Goal: Task Accomplishment & Management: Use online tool/utility

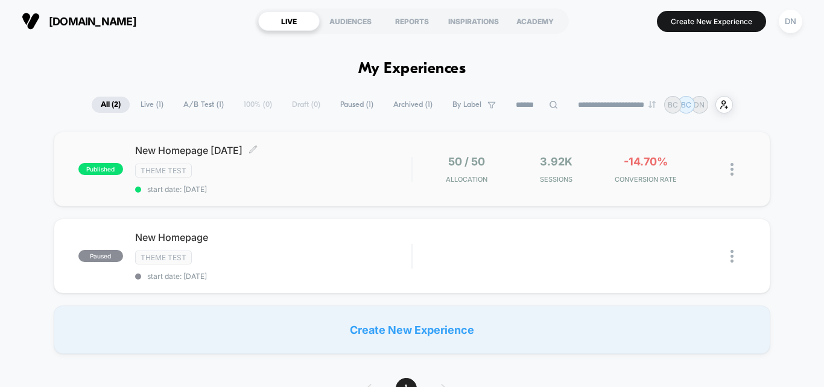
click at [292, 163] on div "Theme Test" at bounding box center [273, 170] width 276 height 14
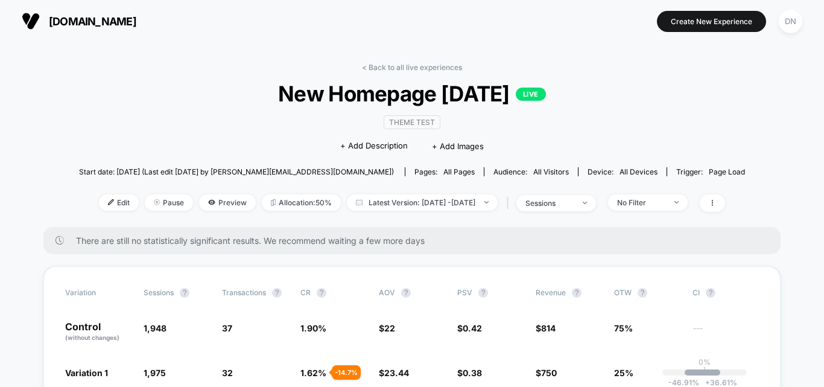
scroll to position [60, 0]
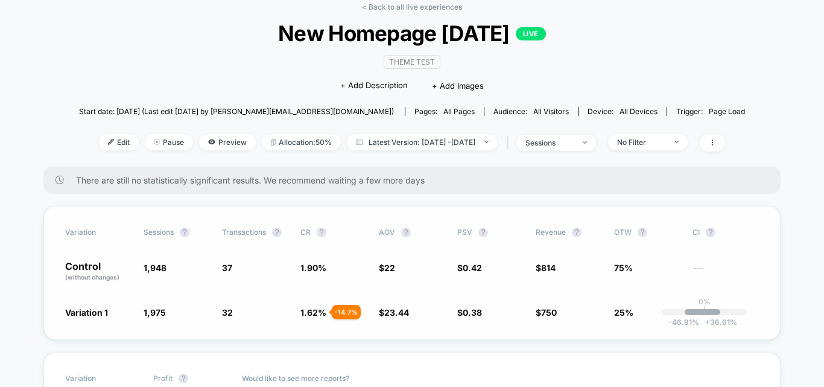
click at [203, 268] on span "1,948" at bounding box center [177, 271] width 66 height 21
click at [97, 266] on p "Control (without changes)" at bounding box center [98, 271] width 66 height 21
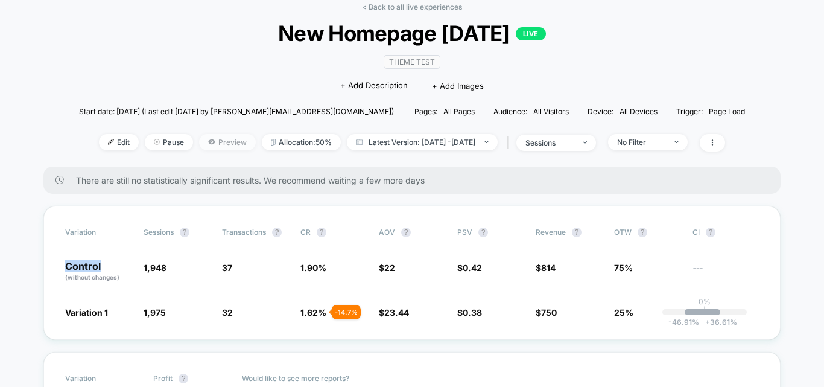
click at [199, 144] on span "Preview" at bounding box center [227, 142] width 57 height 16
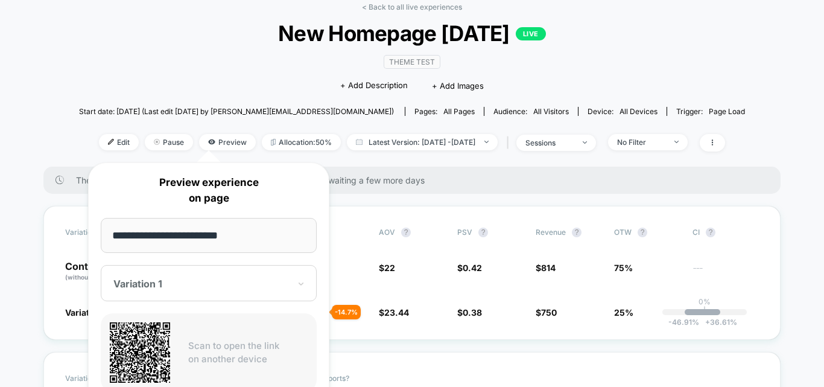
click at [199, 284] on div at bounding box center [201, 283] width 176 height 12
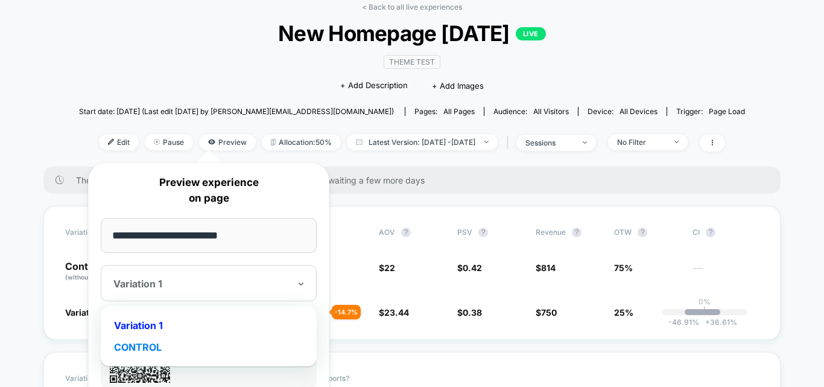
click at [177, 352] on div "CONTROL" at bounding box center [209, 347] width 204 height 22
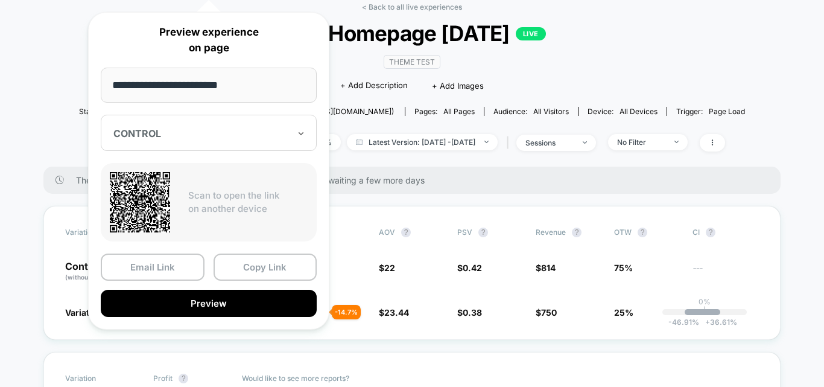
scroll to position [241, 0]
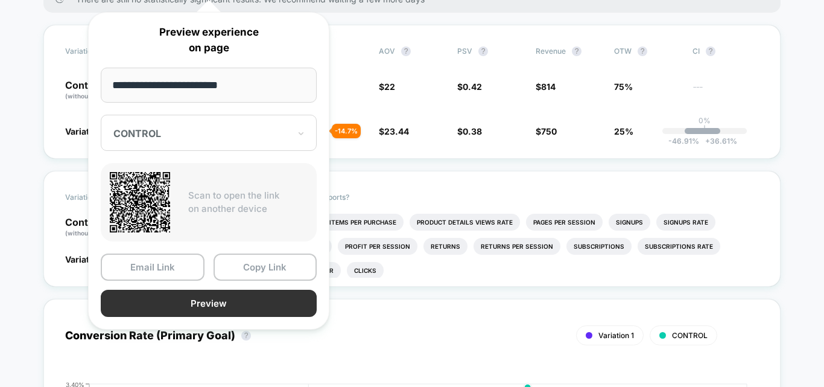
click at [227, 300] on button "Preview" at bounding box center [209, 303] width 216 height 27
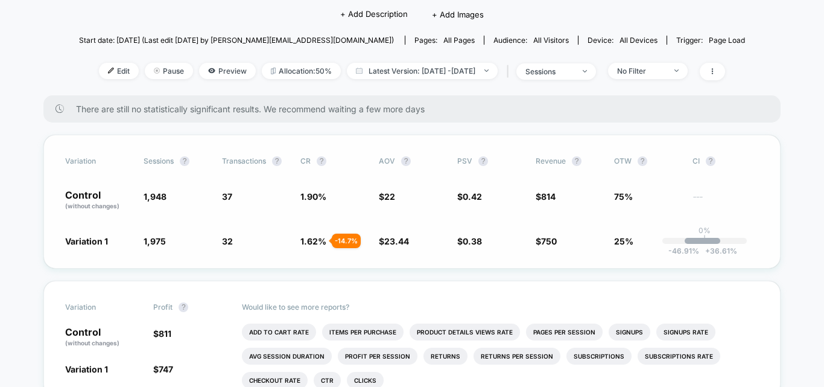
scroll to position [121, 0]
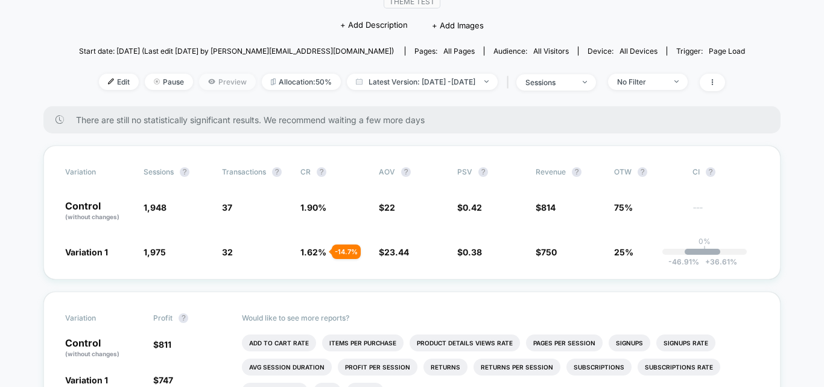
click at [211, 78] on span "Preview" at bounding box center [227, 82] width 57 height 16
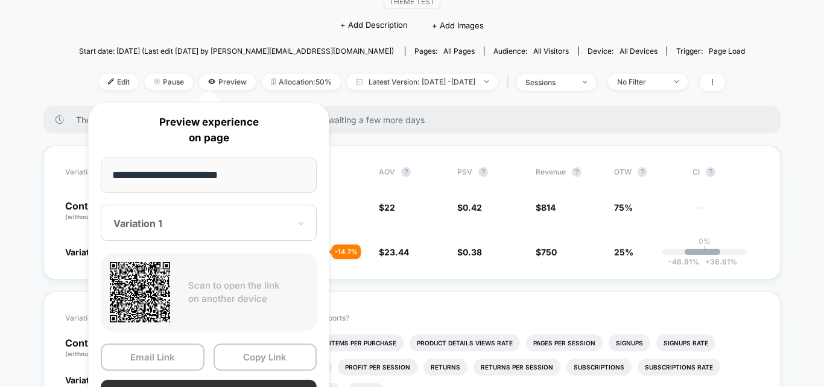
click at [246, 383] on button "Preview" at bounding box center [209, 392] width 216 height 27
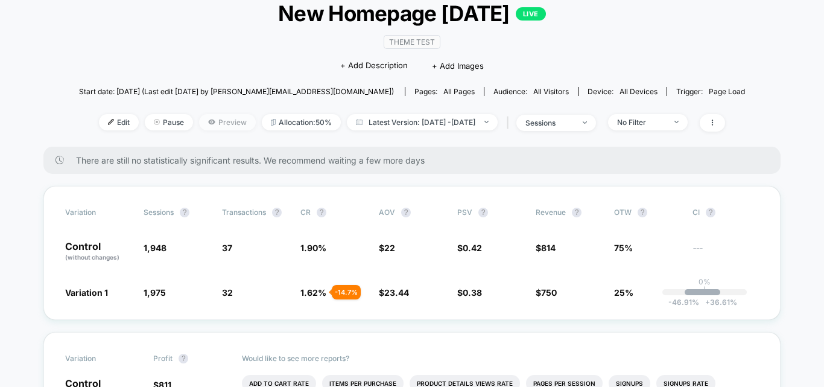
scroll to position [60, 0]
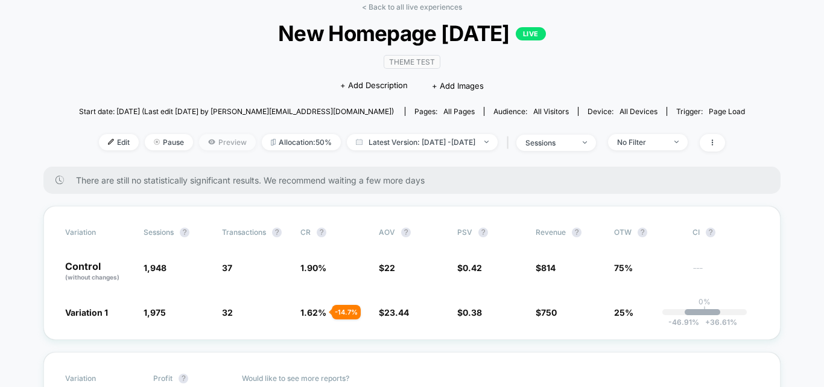
click at [230, 139] on span "Preview" at bounding box center [227, 142] width 57 height 16
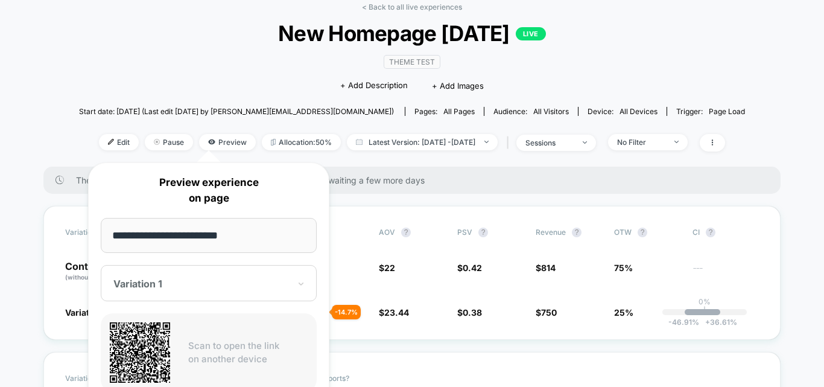
click at [191, 279] on div at bounding box center [201, 283] width 176 height 12
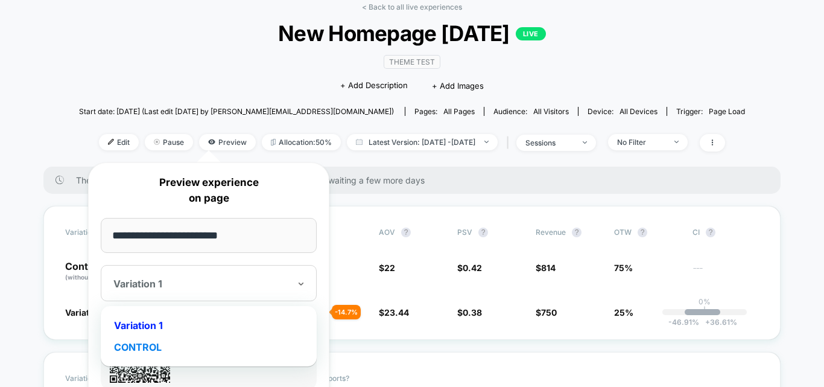
click at [170, 343] on div "CONTROL" at bounding box center [209, 347] width 204 height 22
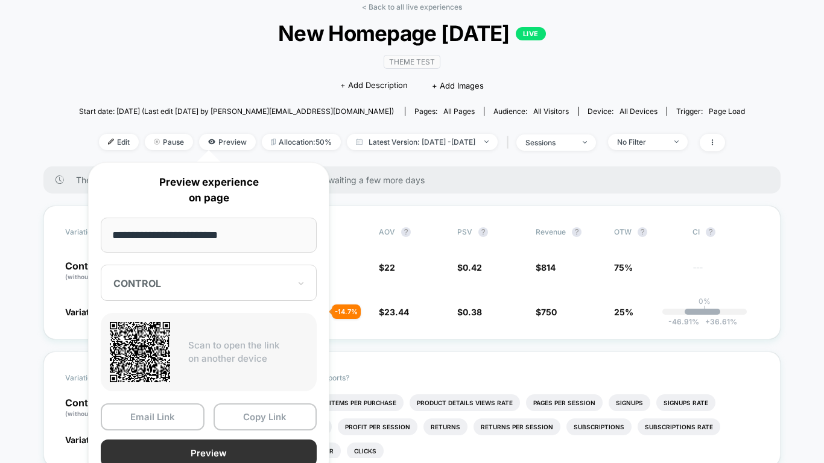
click at [220, 386] on button "Preview" at bounding box center [209, 453] width 216 height 27
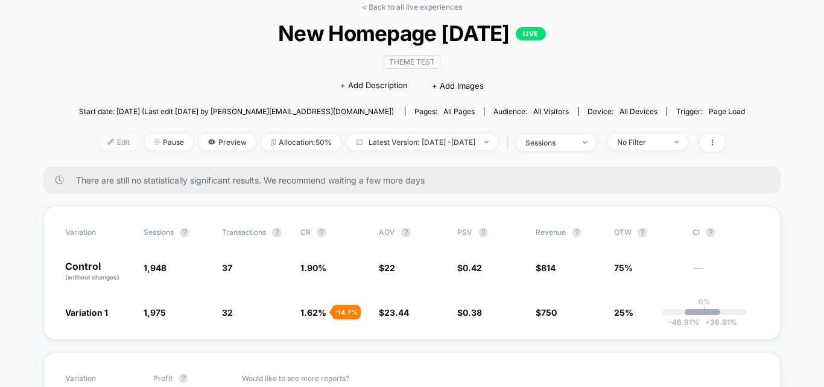
click at [110, 142] on span "Edit" at bounding box center [119, 142] width 40 height 16
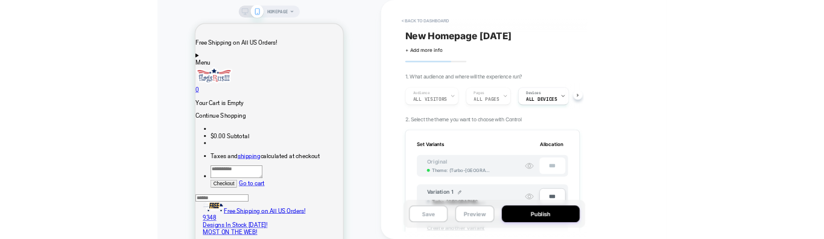
scroll to position [121, 0]
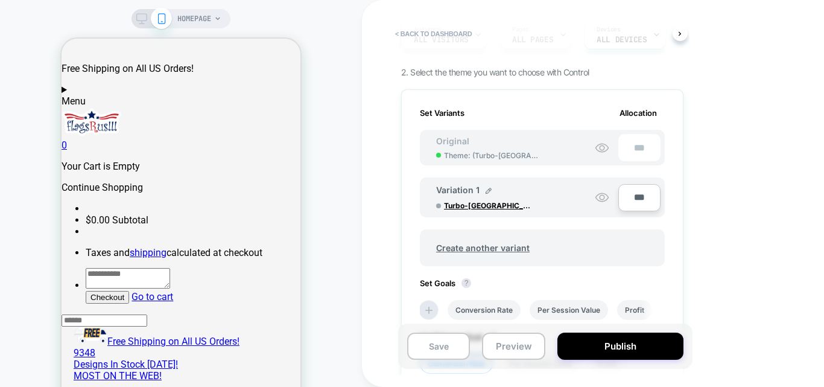
click at [499, 151] on span "Theme: ( Turbo-Dubai-7.1-Optimization-Homepage-Changes )" at bounding box center [493, 155] width 99 height 9
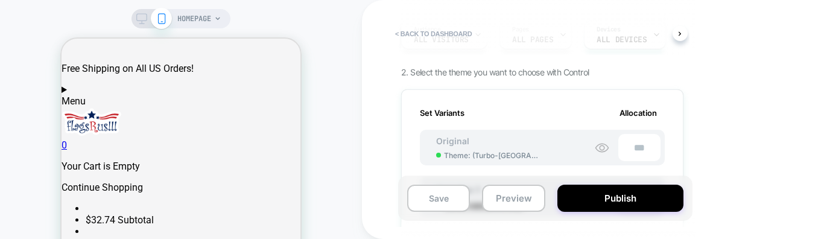
click at [724, 156] on div "< back to dashboard New Homepage [DATE] Click to edit experience details + Add …" at bounding box center [627, 119] width 531 height 239
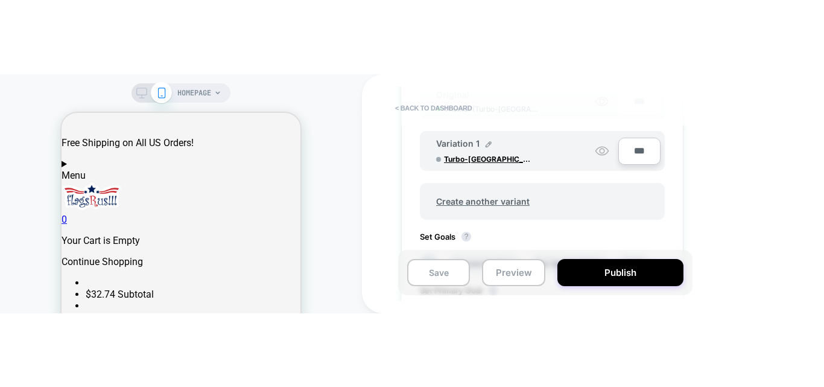
scroll to position [181, 0]
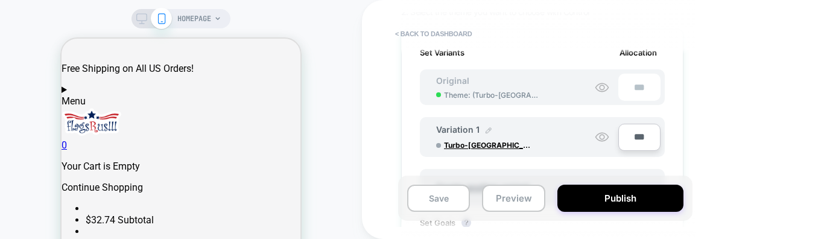
click at [486, 130] on img at bounding box center [489, 130] width 6 height 6
click at [735, 147] on div "**********" at bounding box center [627, 119] width 531 height 239
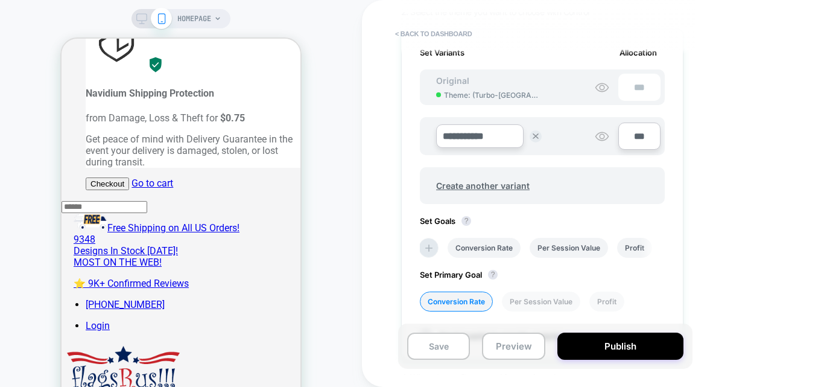
scroll to position [0, 0]
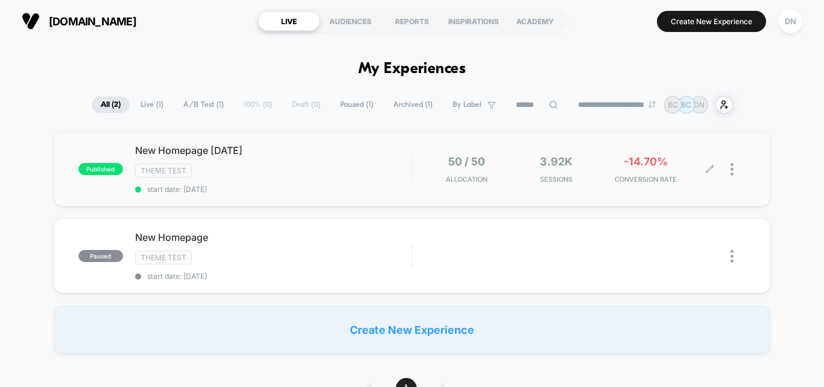
click at [729, 172] on div at bounding box center [728, 169] width 36 height 28
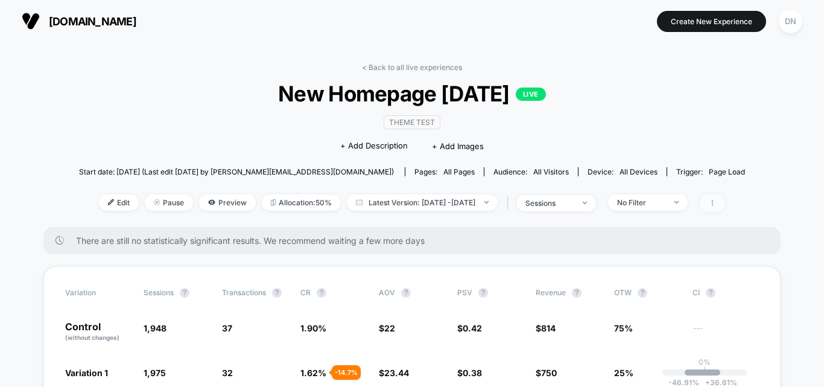
click at [713, 200] on icon at bounding box center [712, 203] width 1 height 6
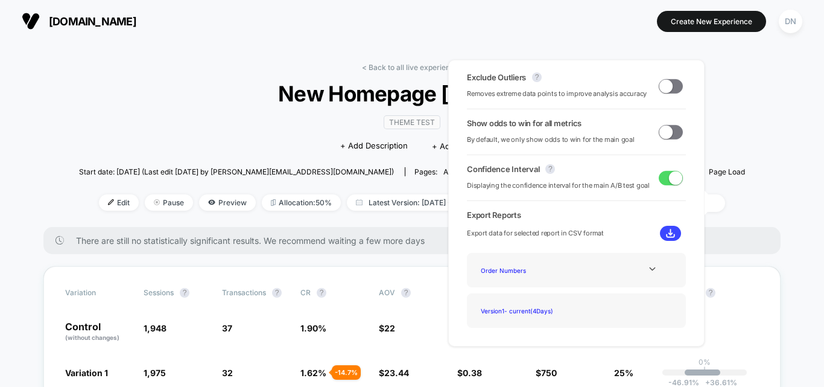
click at [92, 85] on div "< Back to all live experiences New Homepage 8th Oct 2029 LIVE Theme Test Click …" at bounding box center [412, 145] width 666 height 164
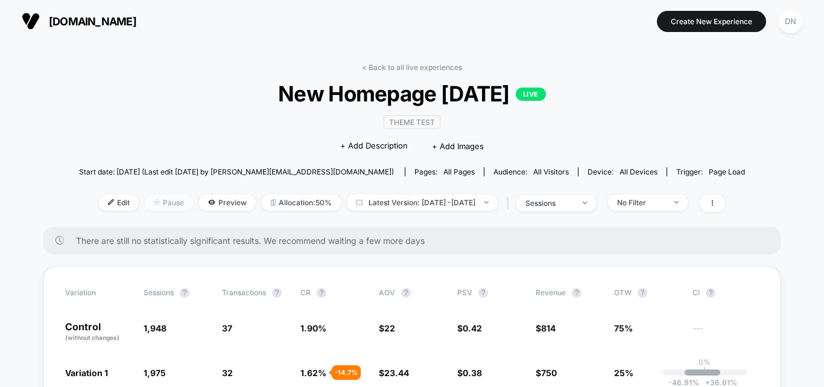
click at [153, 206] on span "Pause" at bounding box center [169, 202] width 48 height 16
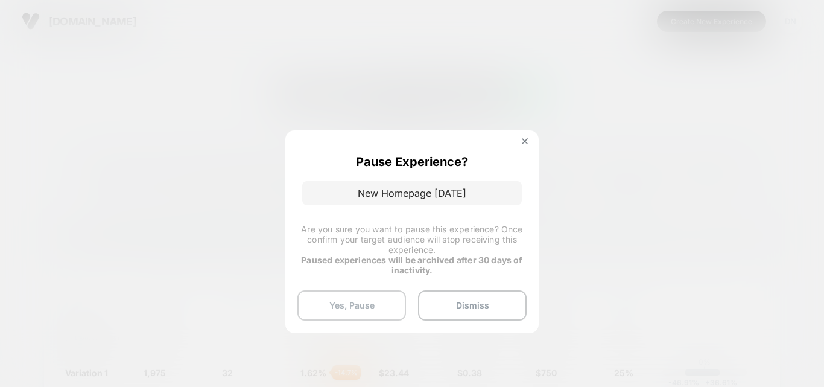
click at [375, 304] on button "Yes, Pause" at bounding box center [351, 305] width 109 height 30
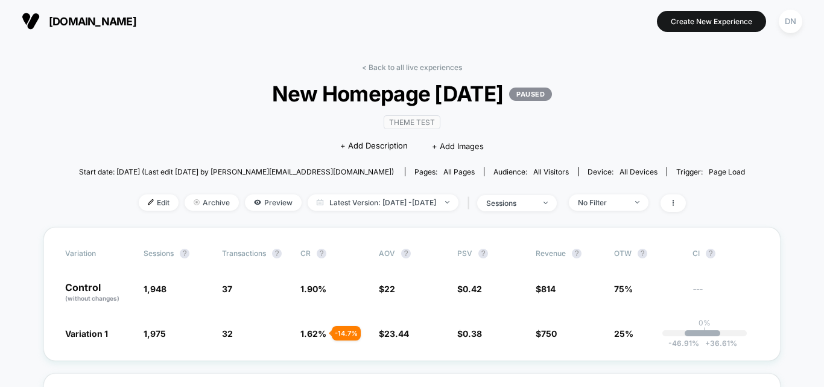
click at [393, 65] on link "< Back to all live experiences" at bounding box center [412, 67] width 100 height 9
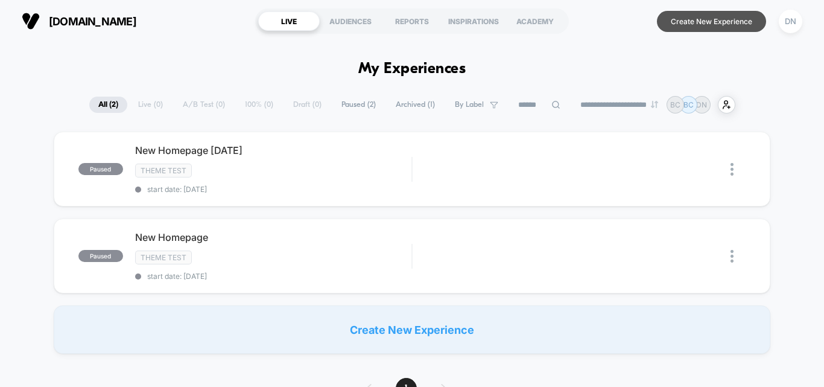
click at [703, 24] on button "Create New Experience" at bounding box center [711, 21] width 109 height 21
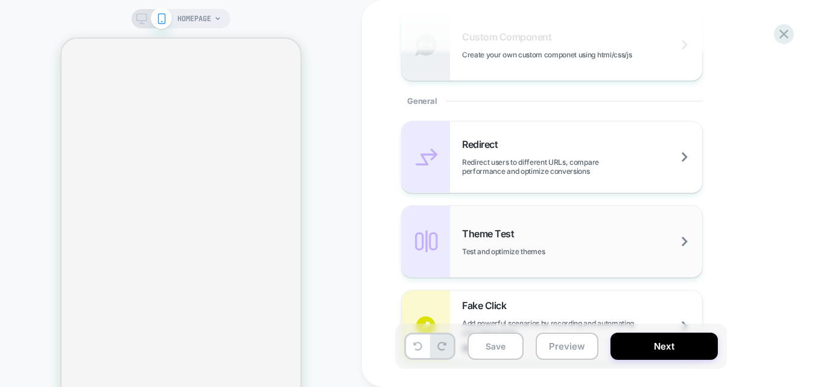
scroll to position [483, 0]
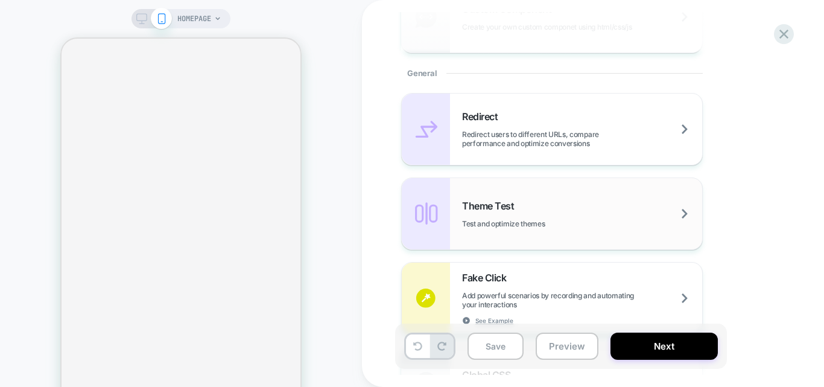
click at [555, 209] on div "Theme Test Test and optimize themes" at bounding box center [582, 214] width 240 height 28
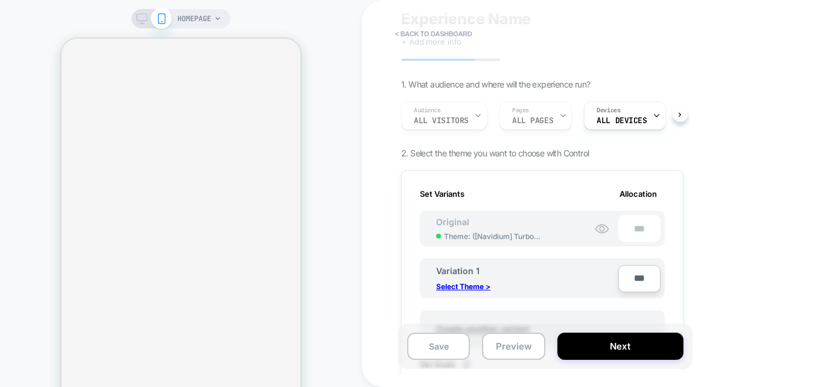
scroll to position [60, 0]
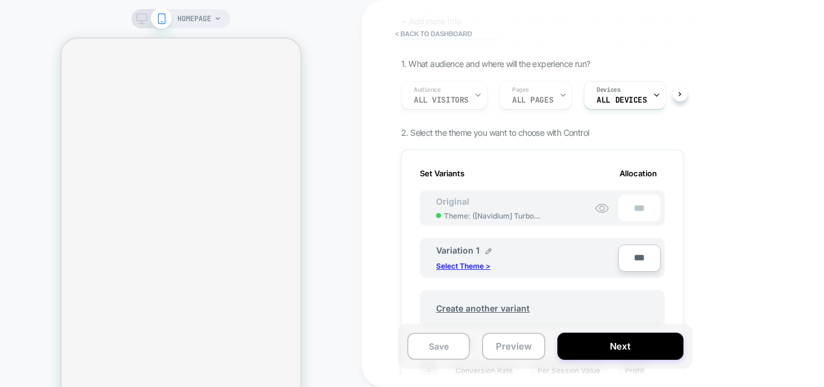
click at [454, 267] on p "Select Theme >" at bounding box center [463, 265] width 54 height 9
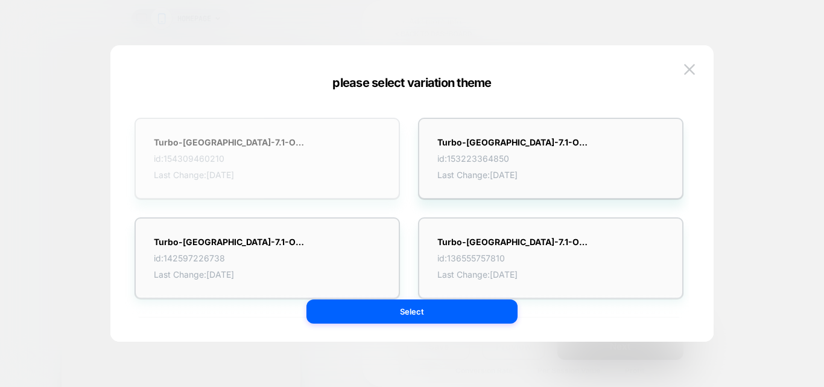
click at [288, 156] on span "id: 154309460210" at bounding box center [229, 158] width 151 height 10
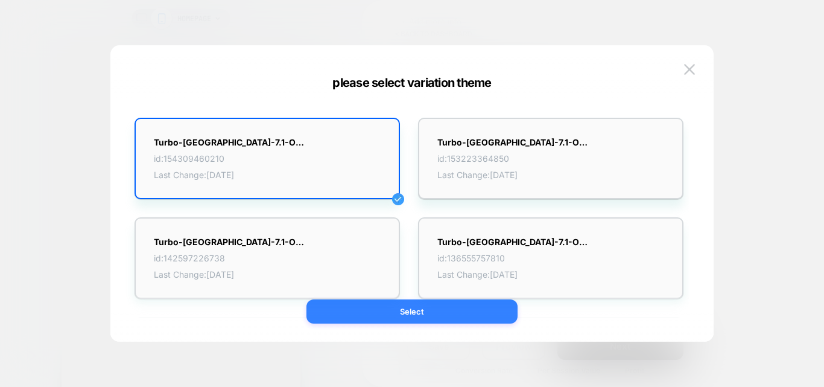
click at [387, 317] on button "Select" at bounding box center [411, 311] width 211 height 24
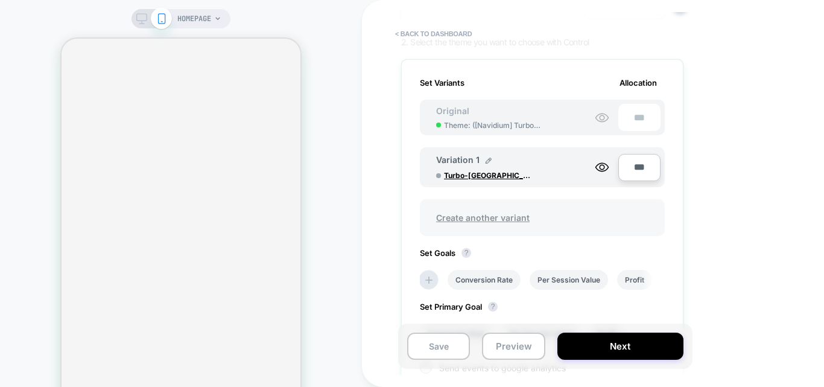
scroll to position [181, 0]
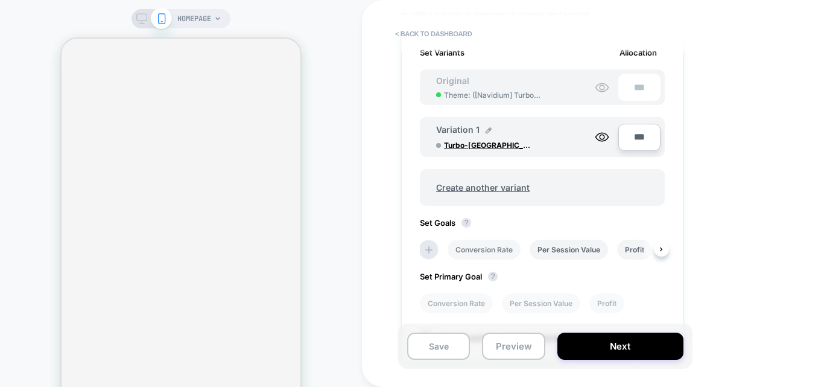
click at [480, 247] on li "Conversion Rate" at bounding box center [484, 249] width 73 height 20
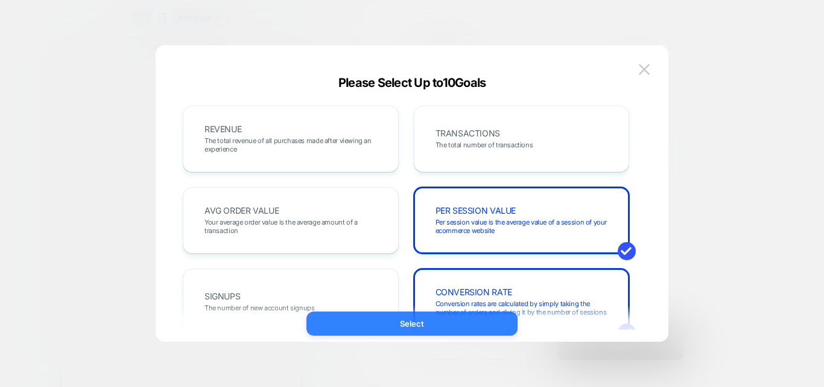
click at [416, 317] on button "Select" at bounding box center [411, 323] width 211 height 24
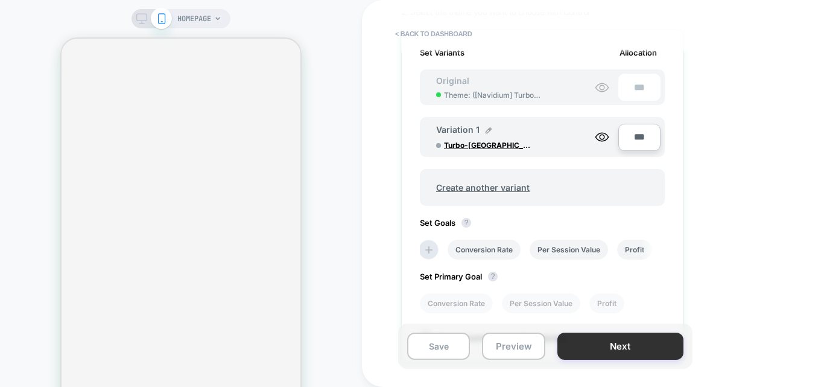
click at [608, 349] on button "Next" at bounding box center [620, 345] width 126 height 27
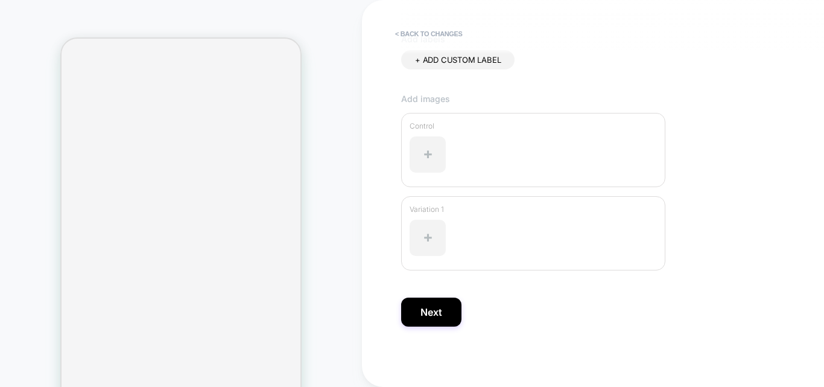
scroll to position [384, 0]
type input "**********"
click at [442, 313] on button "Next" at bounding box center [431, 311] width 60 height 29
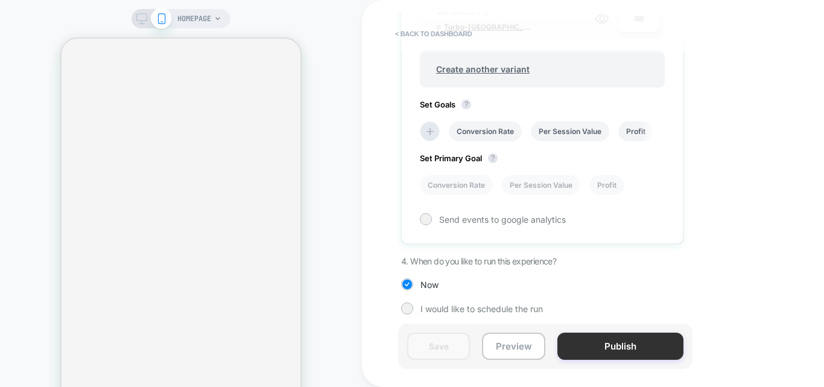
scroll to position [0, 1]
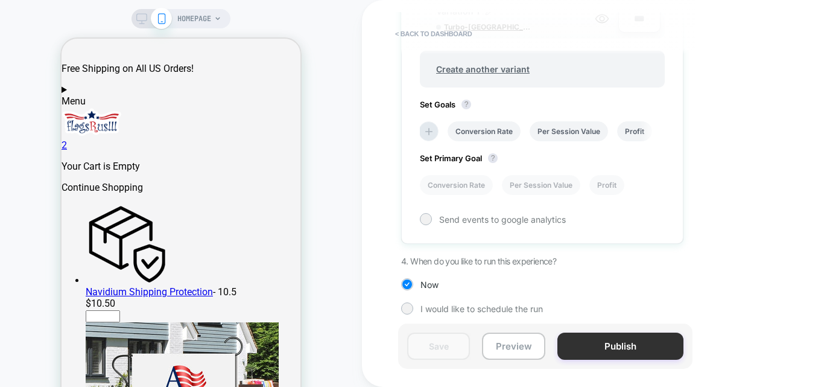
click at [604, 348] on button "Publish" at bounding box center [620, 345] width 126 height 27
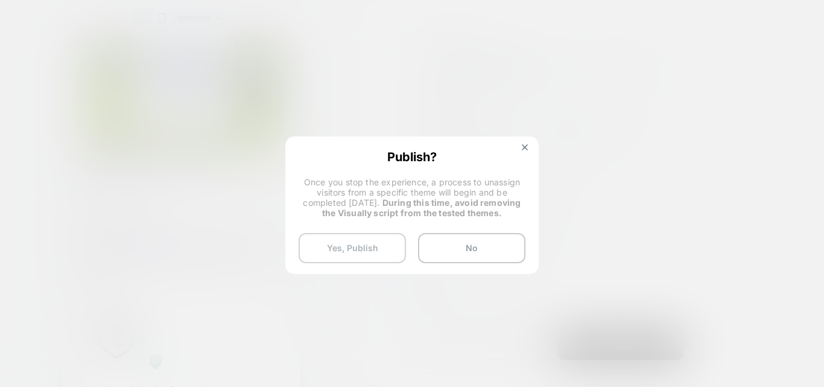
click at [339, 242] on button "Yes, Publish" at bounding box center [352, 248] width 107 height 30
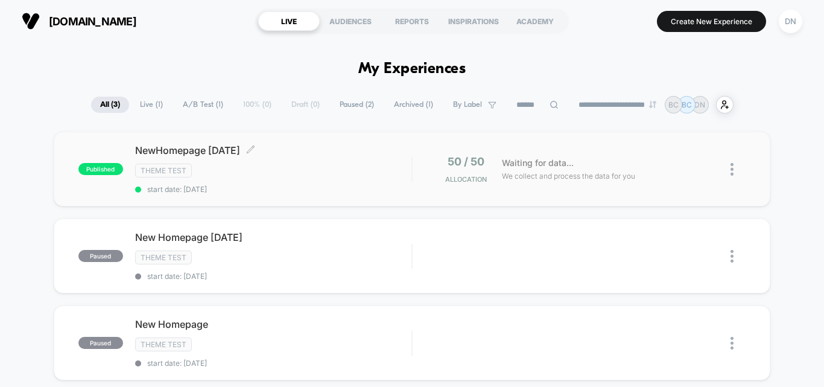
click at [339, 171] on div "Theme Test" at bounding box center [273, 170] width 276 height 14
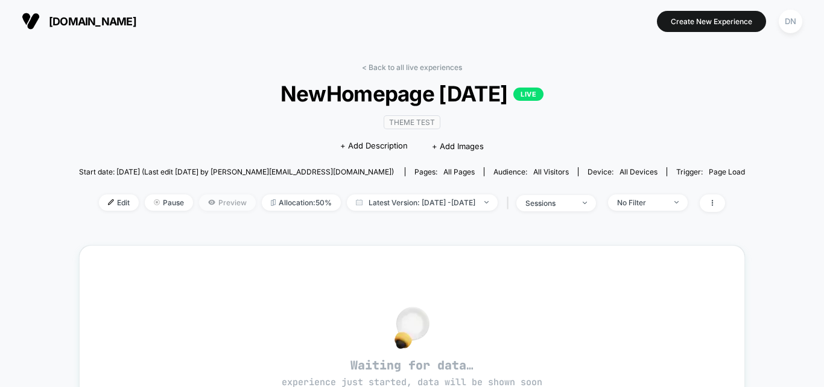
click at [203, 203] on span "Preview" at bounding box center [227, 202] width 57 height 16
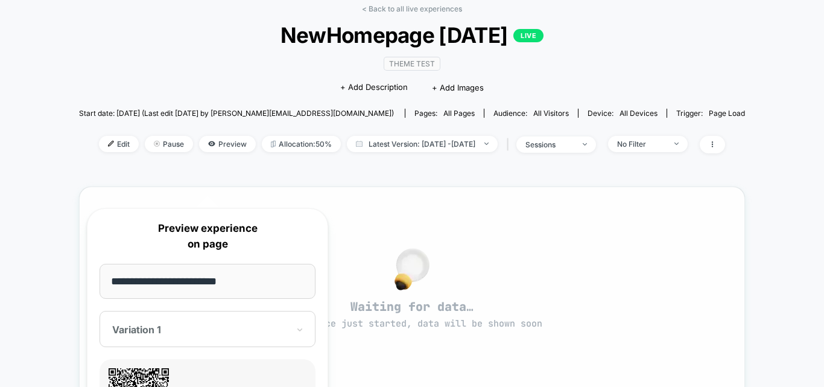
scroll to position [121, 0]
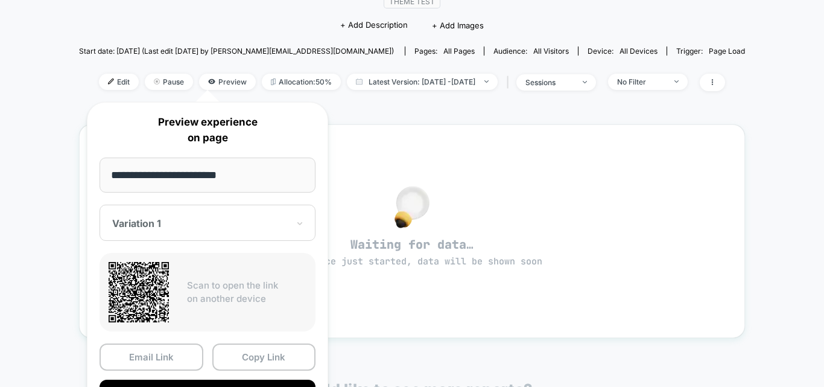
click at [227, 225] on div at bounding box center [200, 223] width 176 height 12
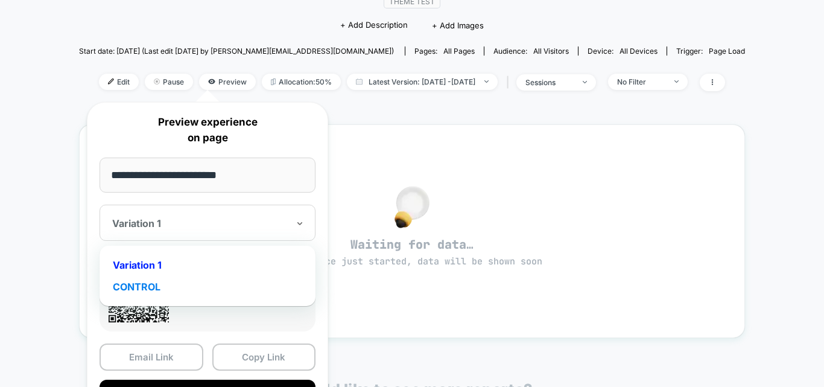
click at [174, 284] on div "CONTROL" at bounding box center [208, 287] width 204 height 22
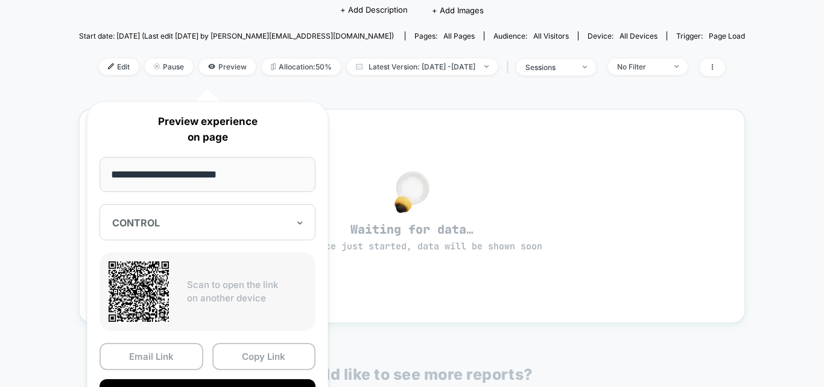
scroll to position [181, 0]
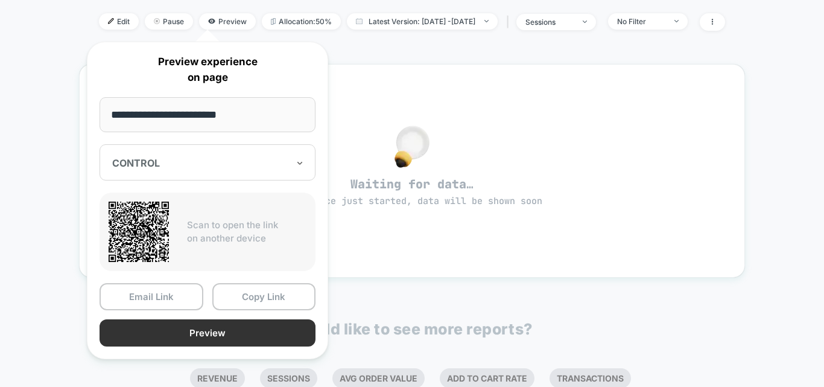
click at [188, 329] on button "Preview" at bounding box center [208, 332] width 216 height 27
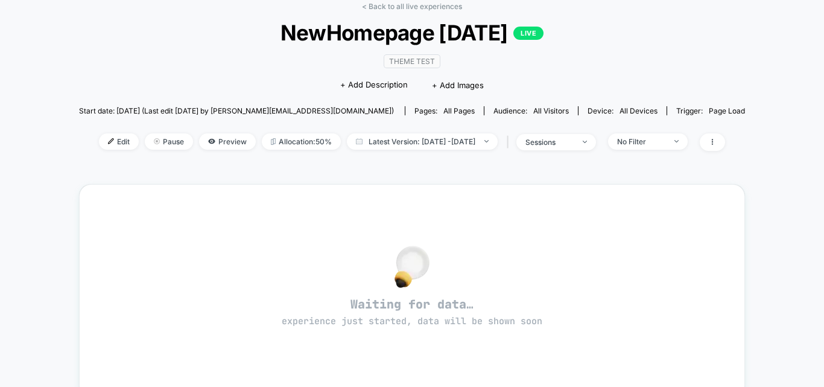
scroll to position [60, 0]
click at [206, 139] on span "Preview" at bounding box center [227, 142] width 57 height 16
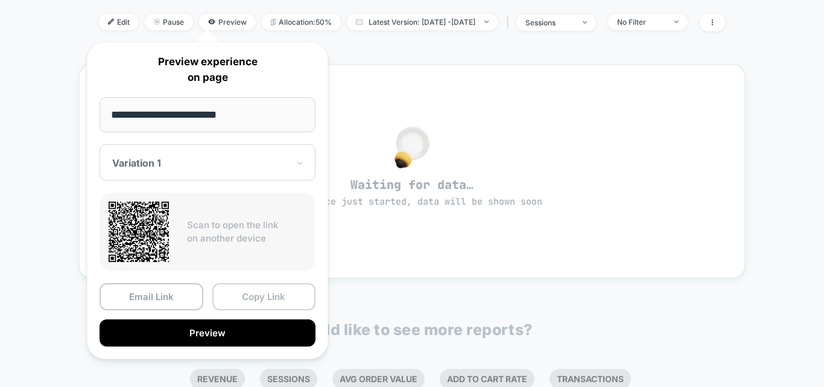
scroll to position [181, 0]
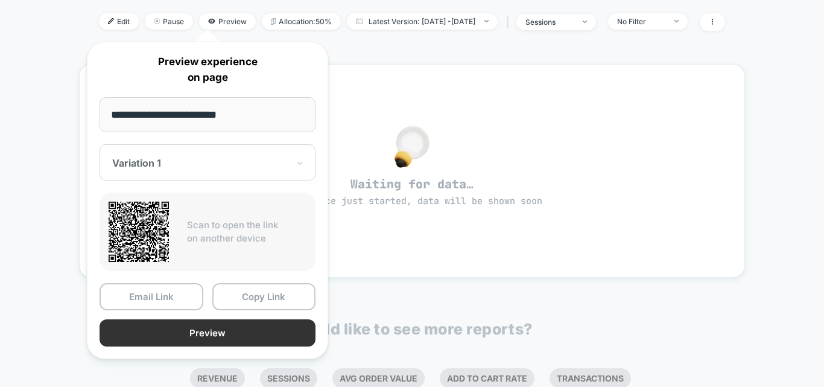
click at [206, 324] on button "Preview" at bounding box center [208, 332] width 216 height 27
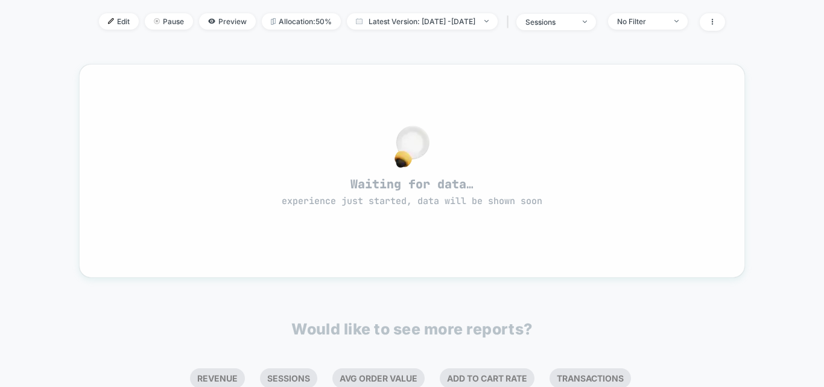
scroll to position [0, 0]
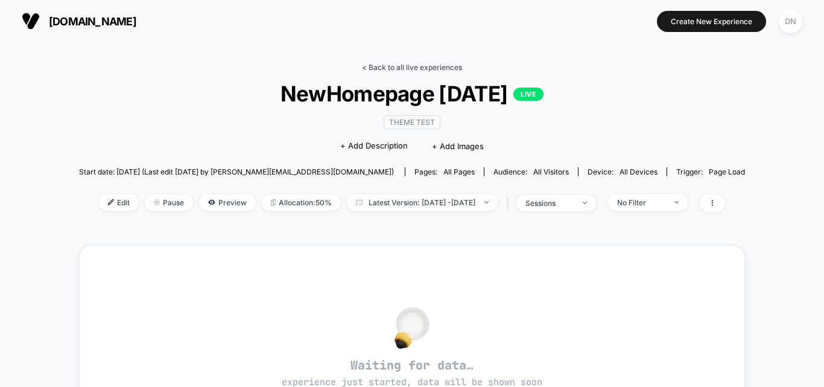
click at [396, 69] on link "< Back to all live experiences" at bounding box center [412, 67] width 100 height 9
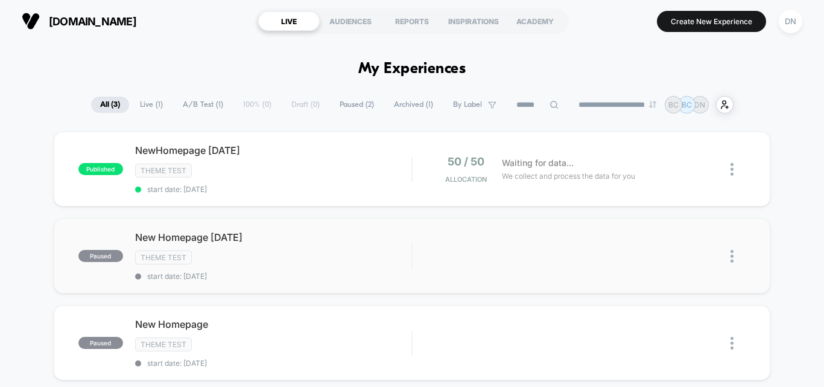
click at [733, 259] on img at bounding box center [731, 256] width 3 height 13
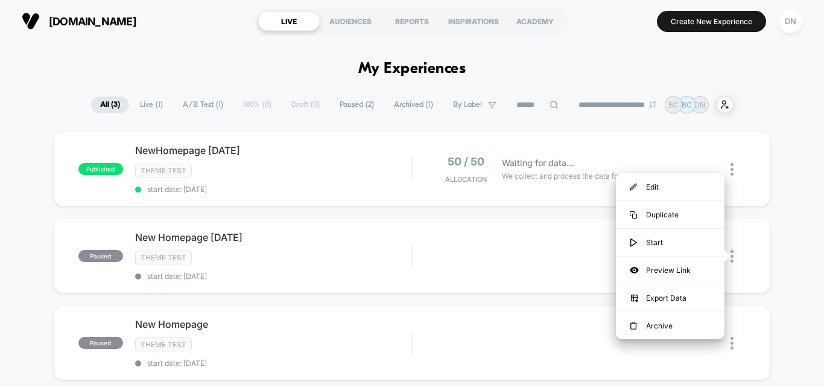
click at [0, 176] on div "published NewHomepage 11th Oct 2025 Theme Test start date: 11/10/2025 50 / 50 A…" at bounding box center [412, 286] width 824 height 309
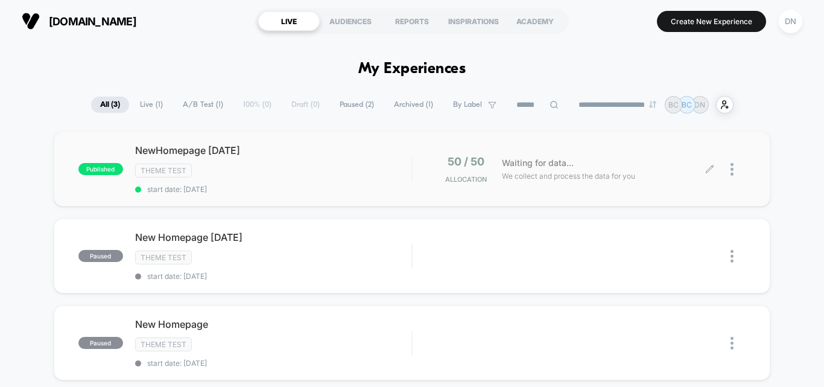
click at [737, 169] on div at bounding box center [737, 169] width 15 height 28
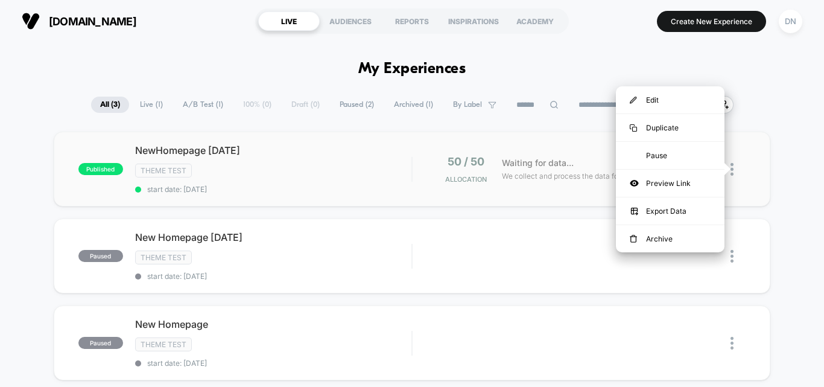
click at [732, 169] on img at bounding box center [731, 169] width 3 height 13
click at [665, 148] on div "Pause" at bounding box center [670, 155] width 109 height 27
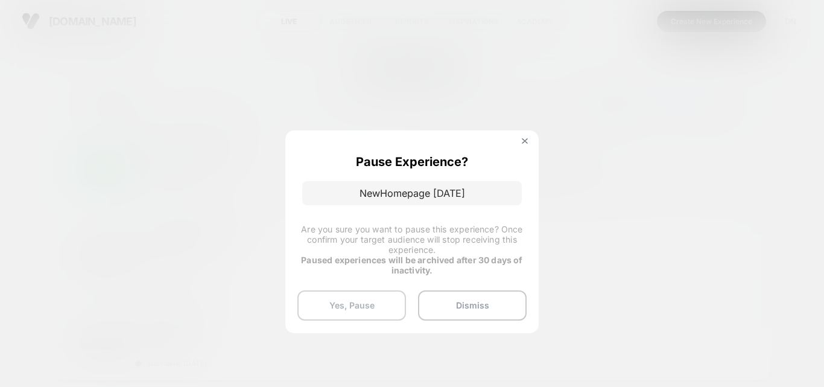
click at [357, 306] on button "Yes, Pause" at bounding box center [351, 305] width 109 height 30
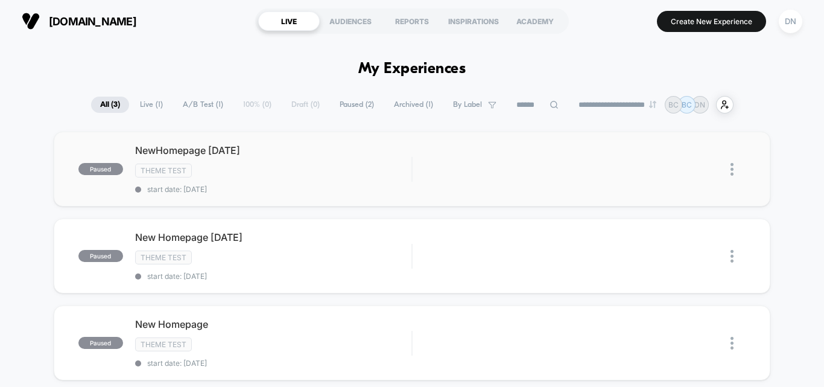
click at [731, 171] on img at bounding box center [731, 169] width 3 height 13
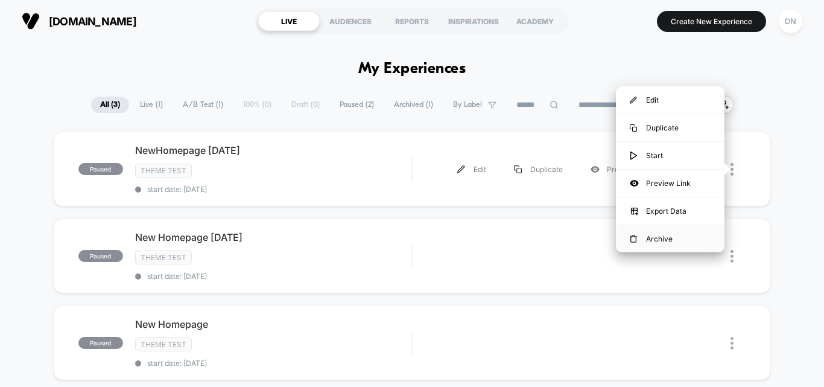
click at [666, 236] on div "Archive" at bounding box center [670, 238] width 109 height 27
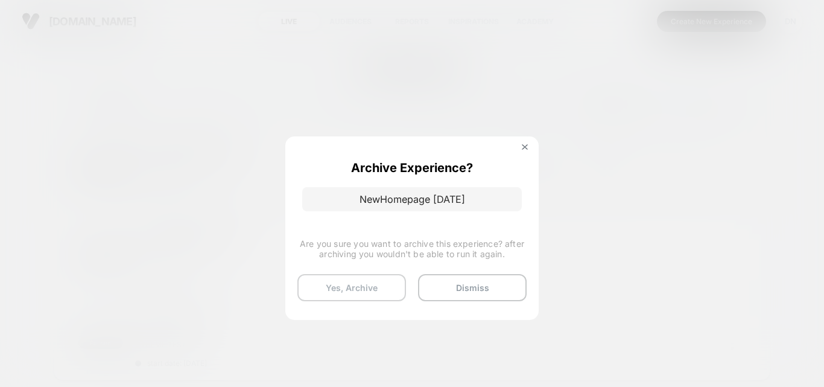
click at [373, 290] on button "Yes, Archive" at bounding box center [351, 287] width 109 height 27
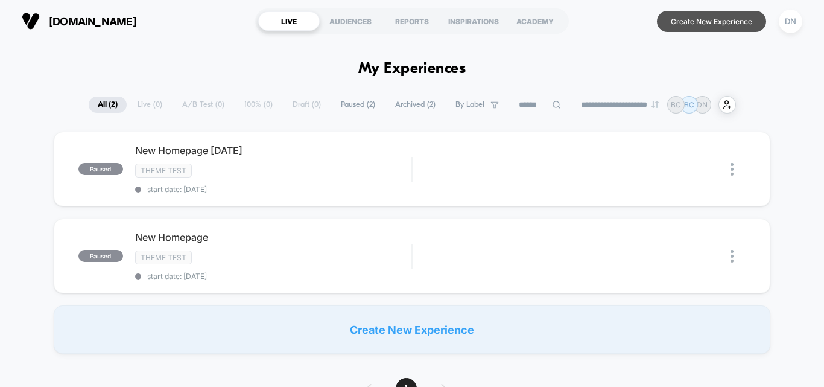
click at [674, 26] on button "Create New Experience" at bounding box center [711, 21] width 109 height 21
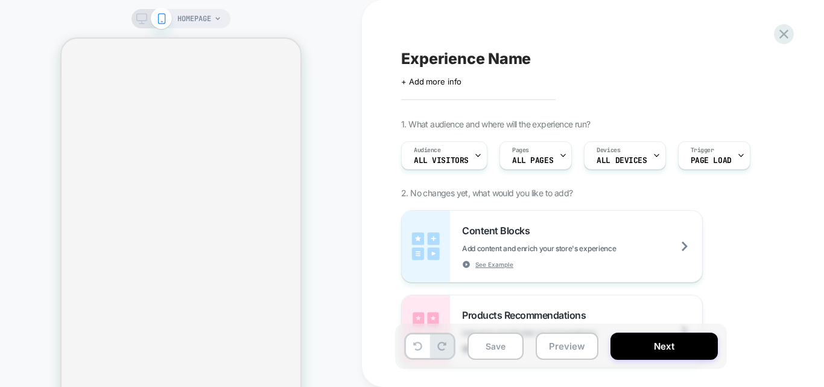
click at [457, 60] on span "Experience Name" at bounding box center [466, 58] width 130 height 18
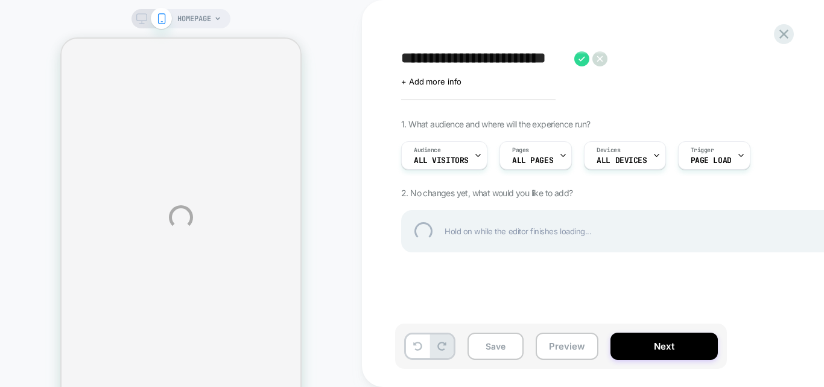
type textarea "**********"
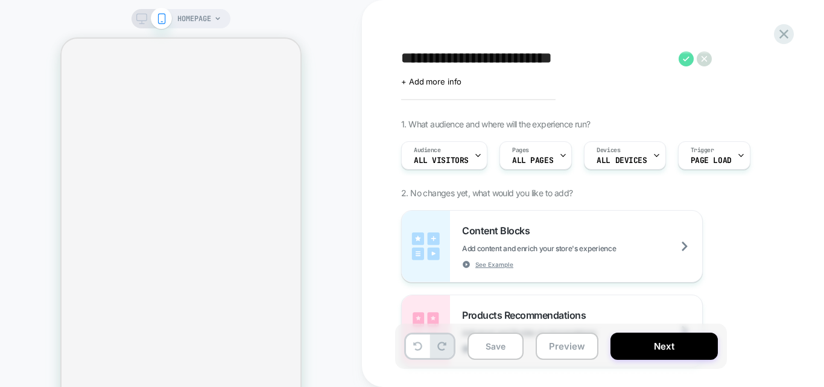
click at [683, 59] on icon at bounding box center [686, 58] width 15 height 15
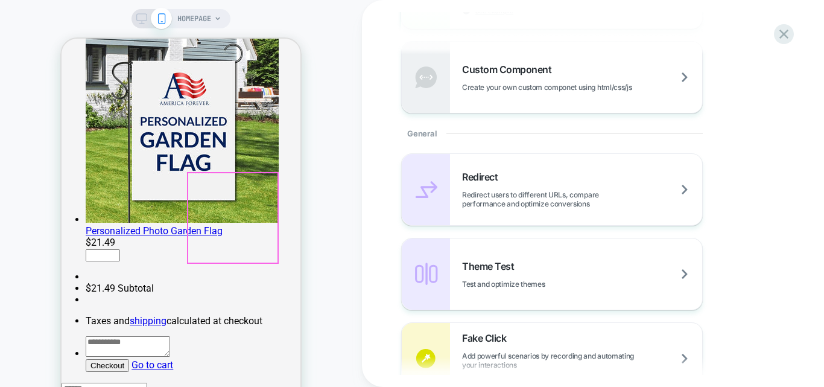
scroll to position [241, 0]
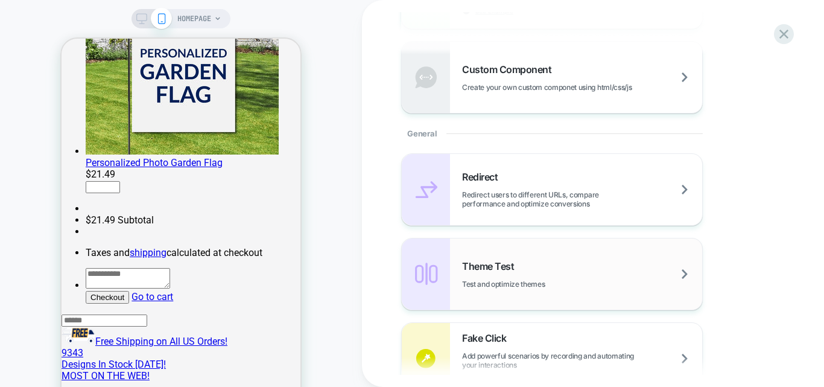
click at [507, 277] on div "Theme Test Test and optimize themes" at bounding box center [582, 274] width 240 height 28
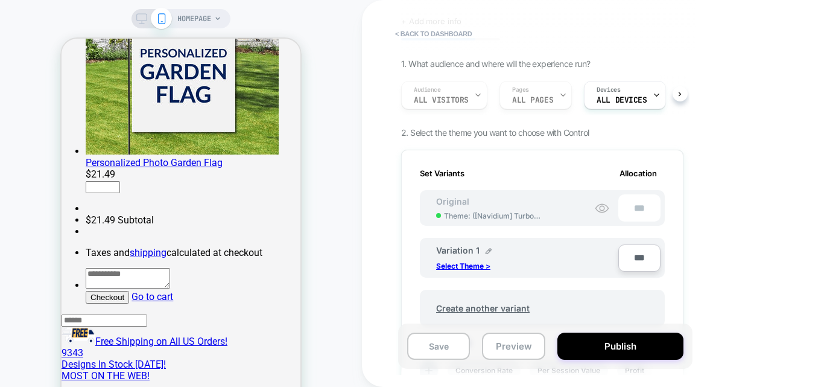
scroll to position [121, 0]
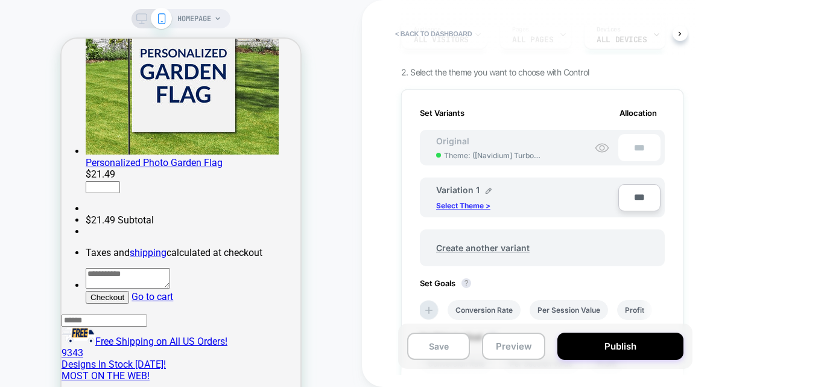
click at [465, 208] on p "Select Theme >" at bounding box center [463, 205] width 54 height 9
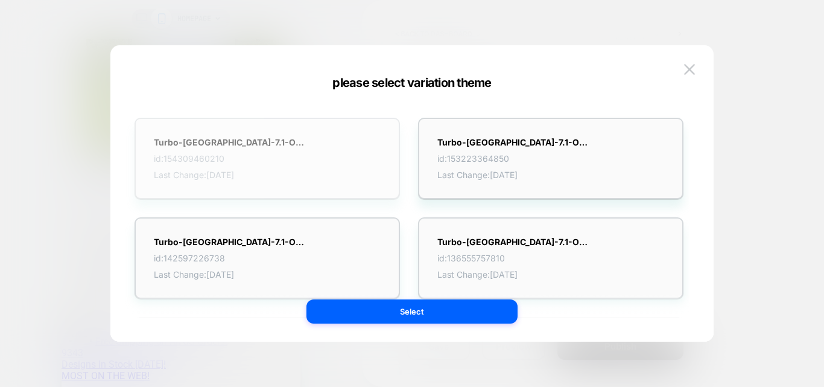
click at [296, 155] on span "id: 154309460210" at bounding box center [229, 158] width 151 height 10
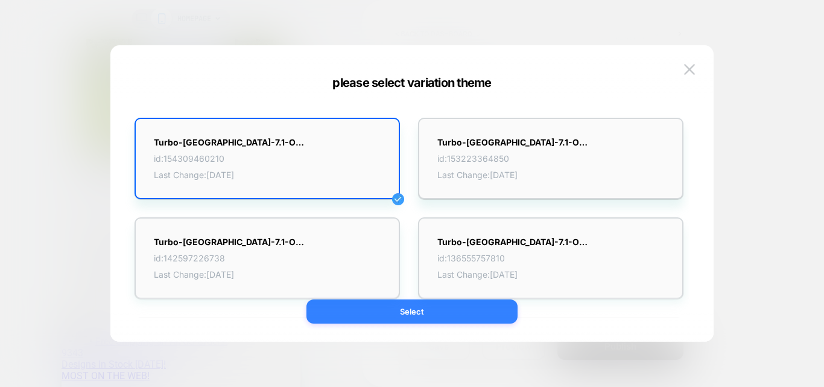
click at [425, 311] on button "Select" at bounding box center [411, 311] width 211 height 24
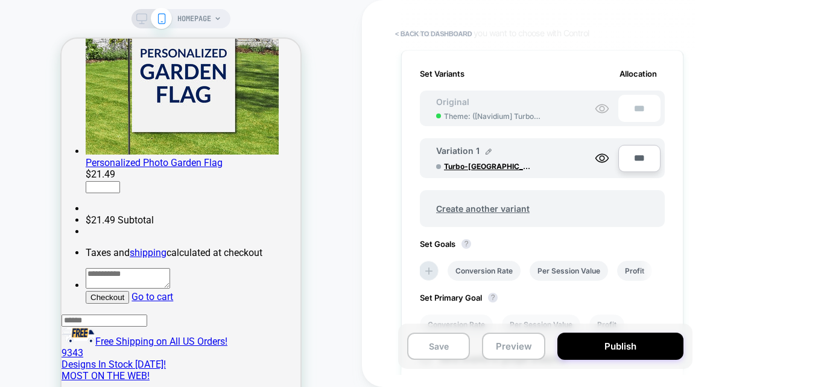
scroll to position [181, 0]
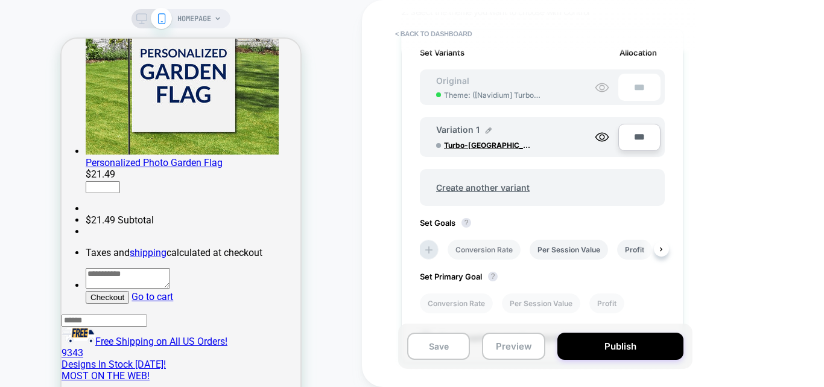
click at [499, 249] on li "Conversion Rate" at bounding box center [484, 249] width 73 height 20
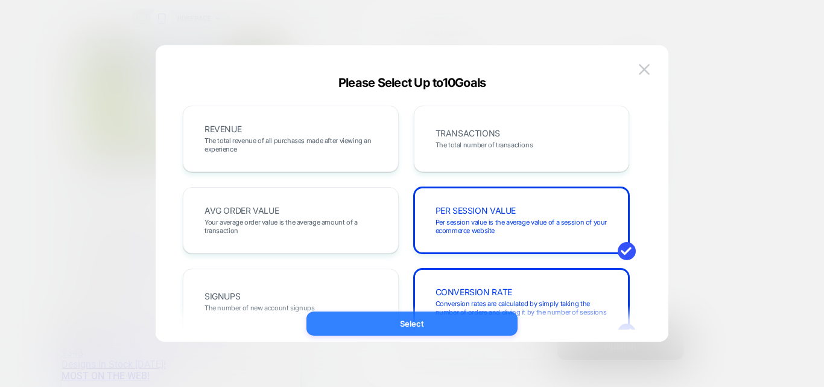
click at [425, 317] on button "Select" at bounding box center [411, 323] width 211 height 24
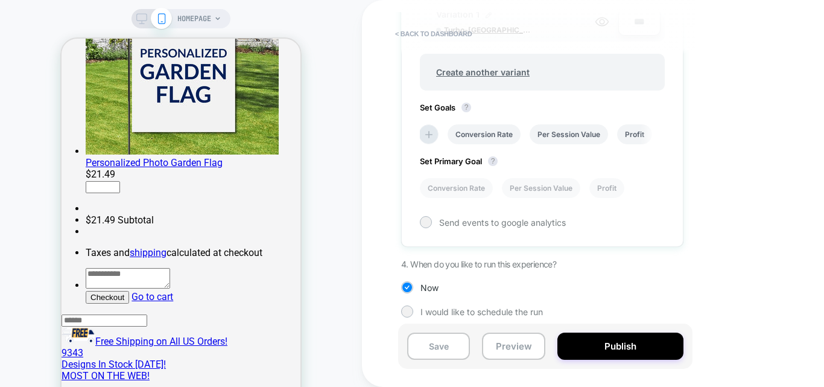
scroll to position [299, 0]
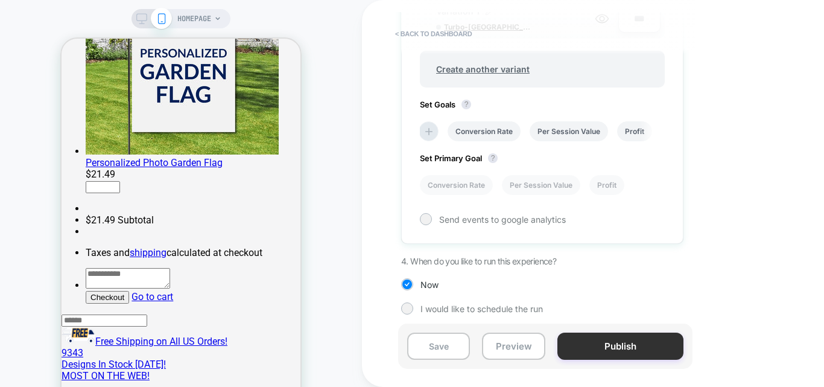
click at [605, 342] on button "Publish" at bounding box center [620, 345] width 126 height 27
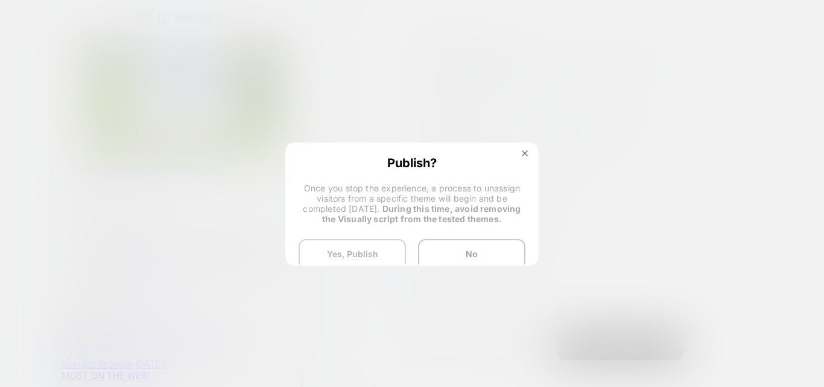
click at [347, 255] on button "Yes, Publish" at bounding box center [352, 254] width 107 height 30
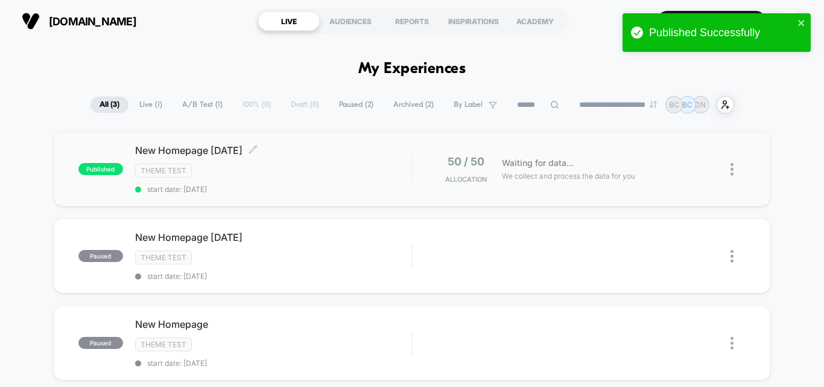
click at [325, 153] on span "New Homepage 11th Oct2025 Click to edit experience details" at bounding box center [273, 150] width 276 height 12
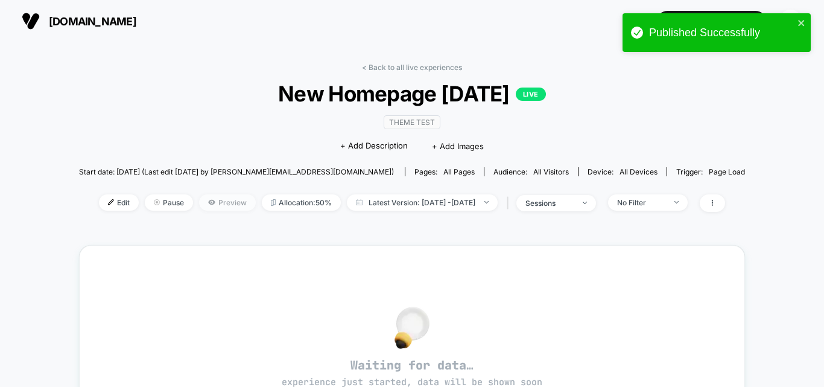
click at [212, 203] on span "Preview" at bounding box center [227, 202] width 57 height 16
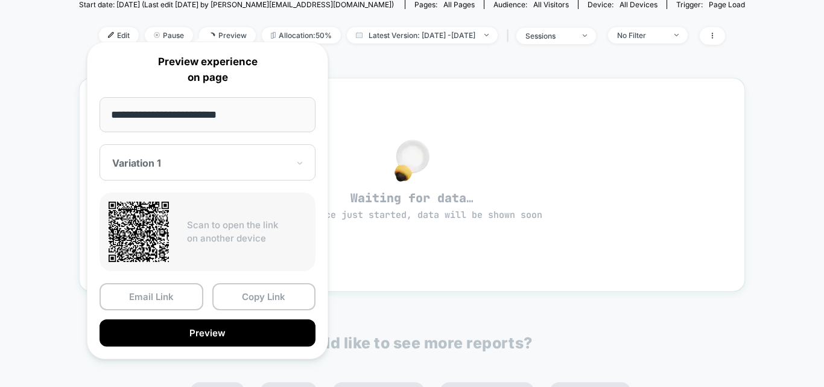
scroll to position [181, 0]
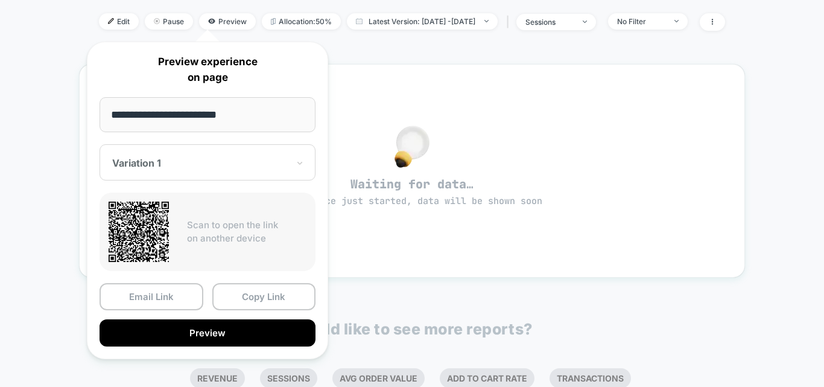
click at [182, 164] on div at bounding box center [200, 163] width 176 height 12
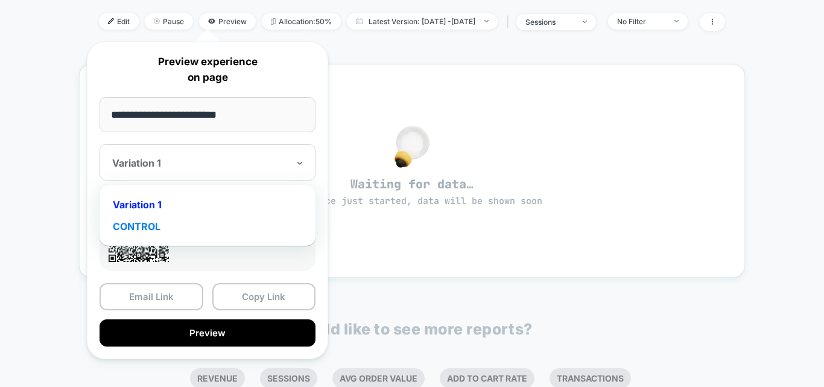
click at [170, 223] on div "CONTROL" at bounding box center [208, 226] width 204 height 22
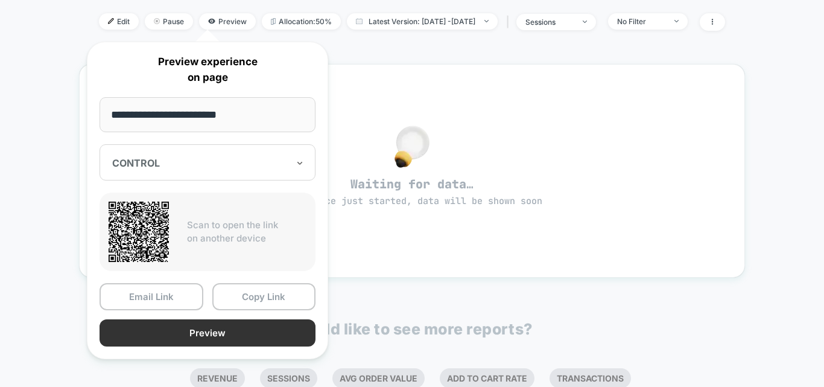
click at [189, 330] on button "Preview" at bounding box center [208, 332] width 216 height 27
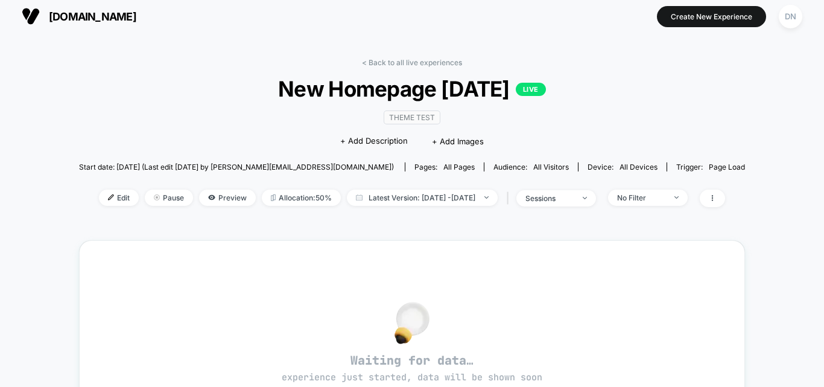
scroll to position [0, 0]
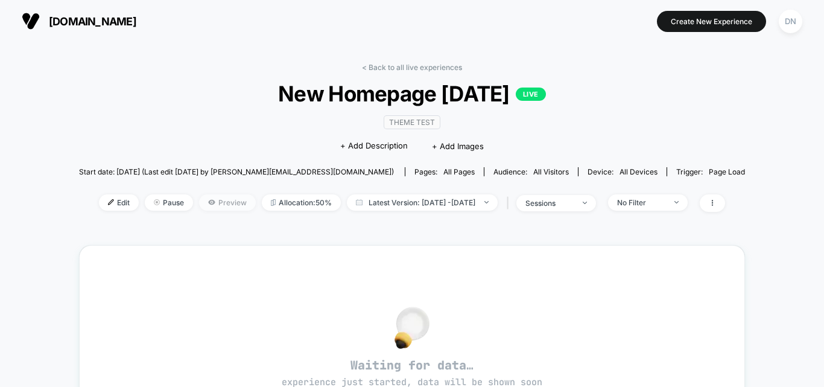
click at [224, 201] on span "Preview" at bounding box center [227, 202] width 57 height 16
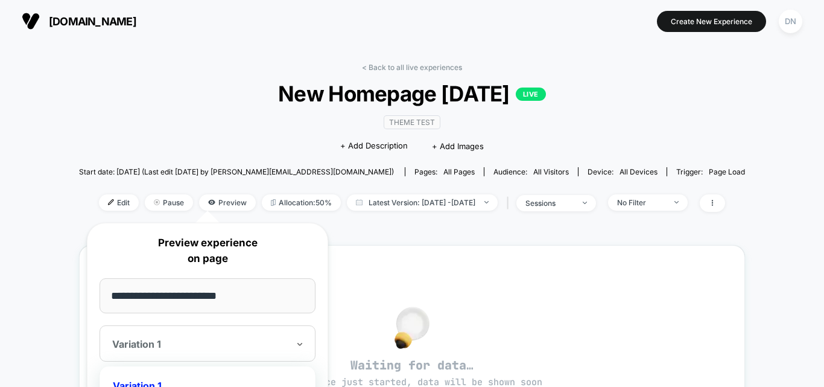
click at [177, 343] on div at bounding box center [200, 344] width 176 height 12
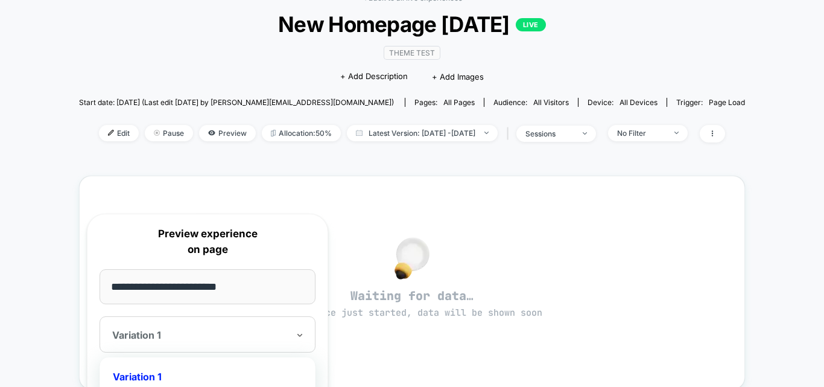
scroll to position [181, 0]
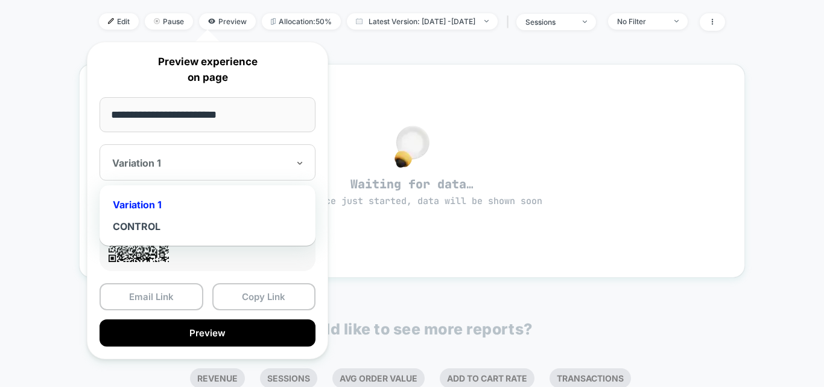
click at [147, 202] on div "Variation 1" at bounding box center [208, 205] width 204 height 22
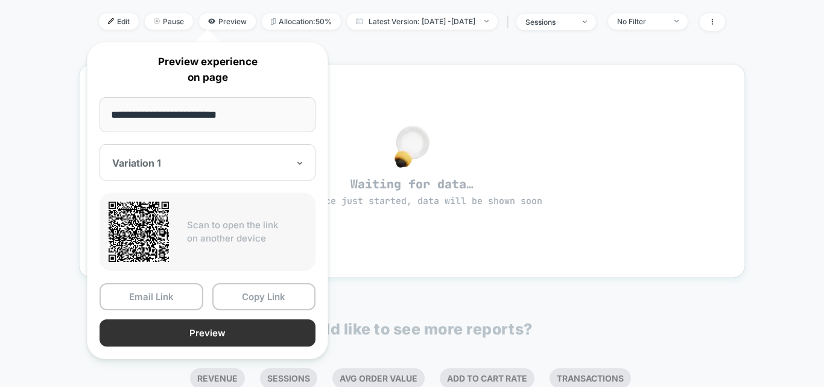
click at [210, 334] on button "Preview" at bounding box center [208, 332] width 216 height 27
